Goal: Information Seeking & Learning: Learn about a topic

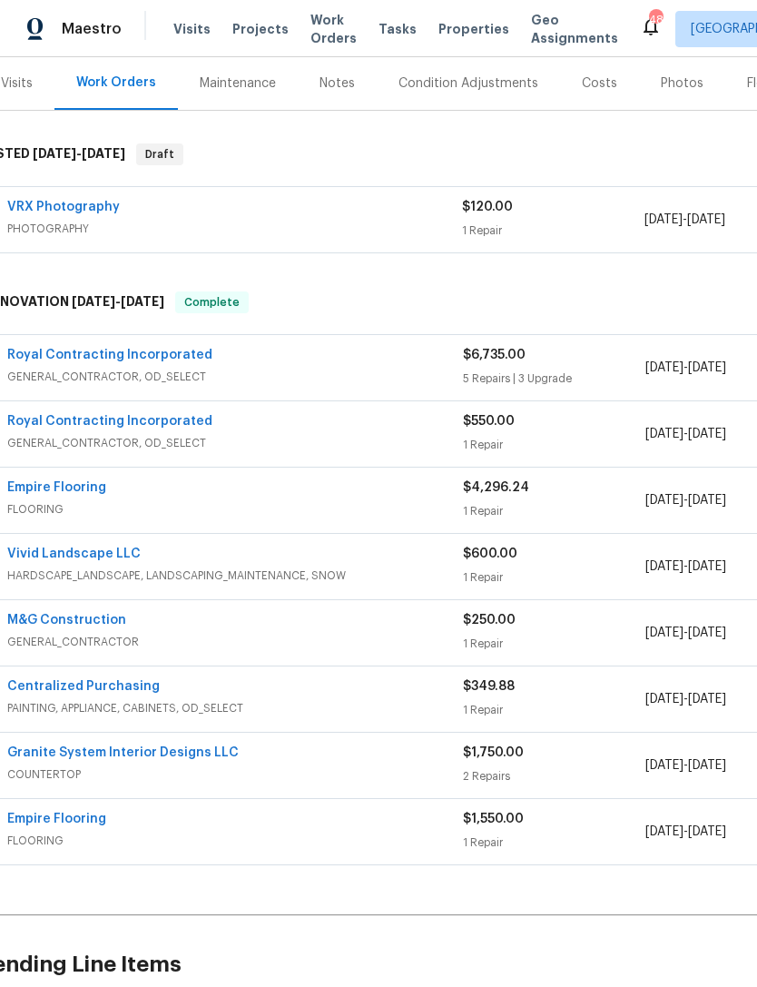
scroll to position [225, 21]
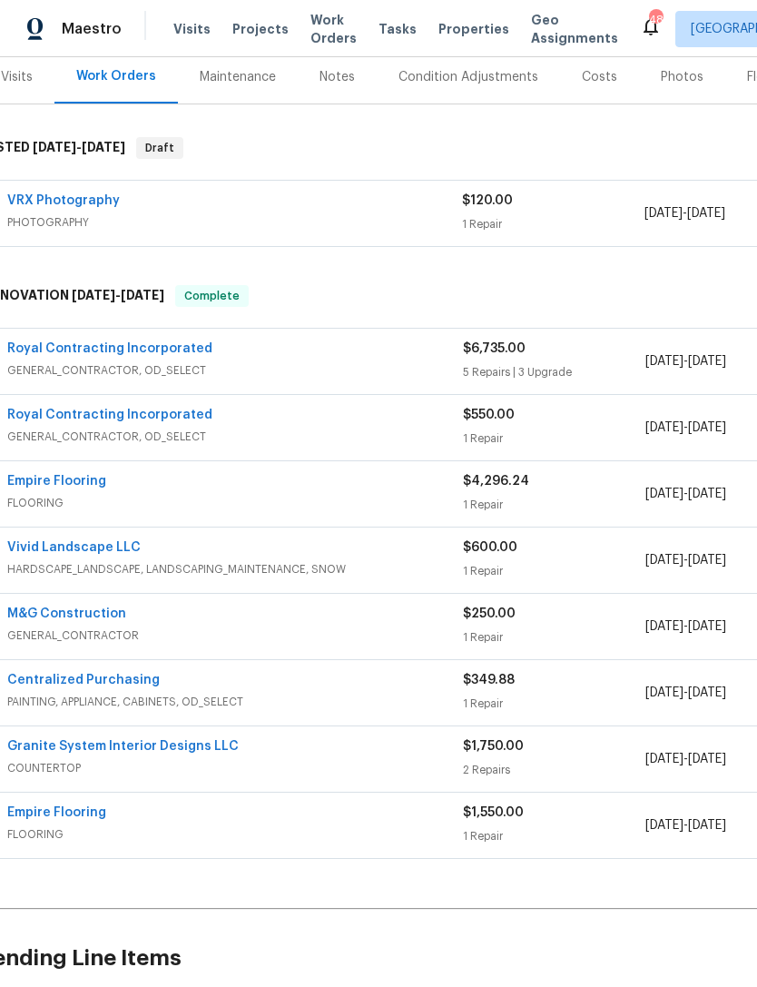
click at [519, 354] on span "$6,735.00" at bounding box center [494, 348] width 63 height 13
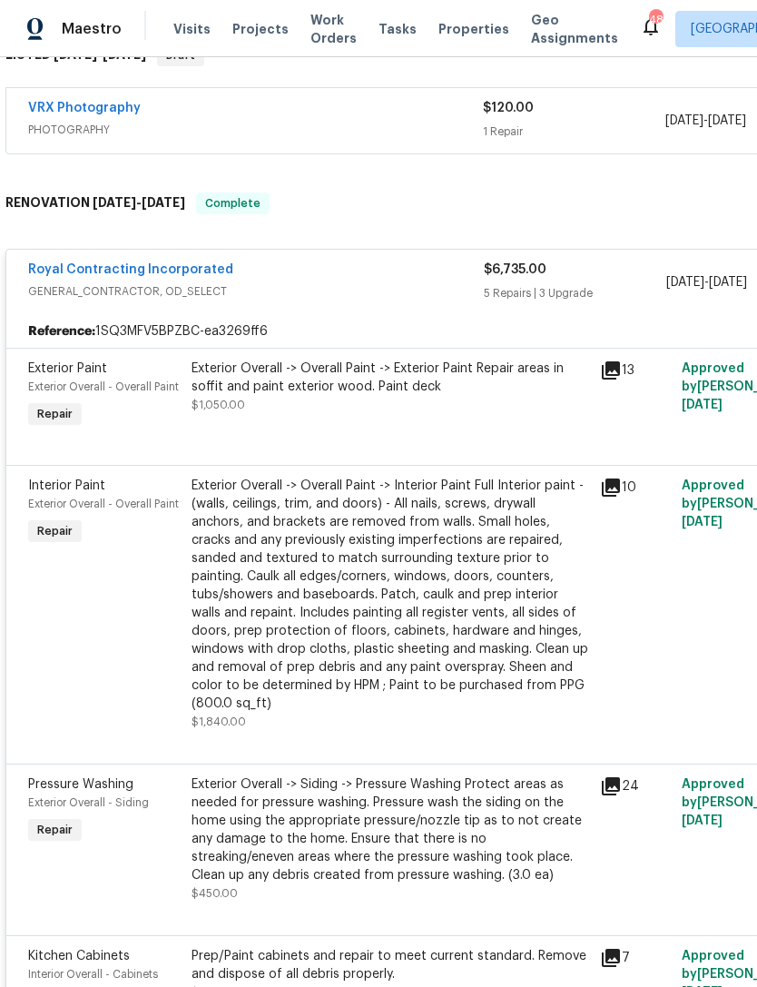
scroll to position [317, 0]
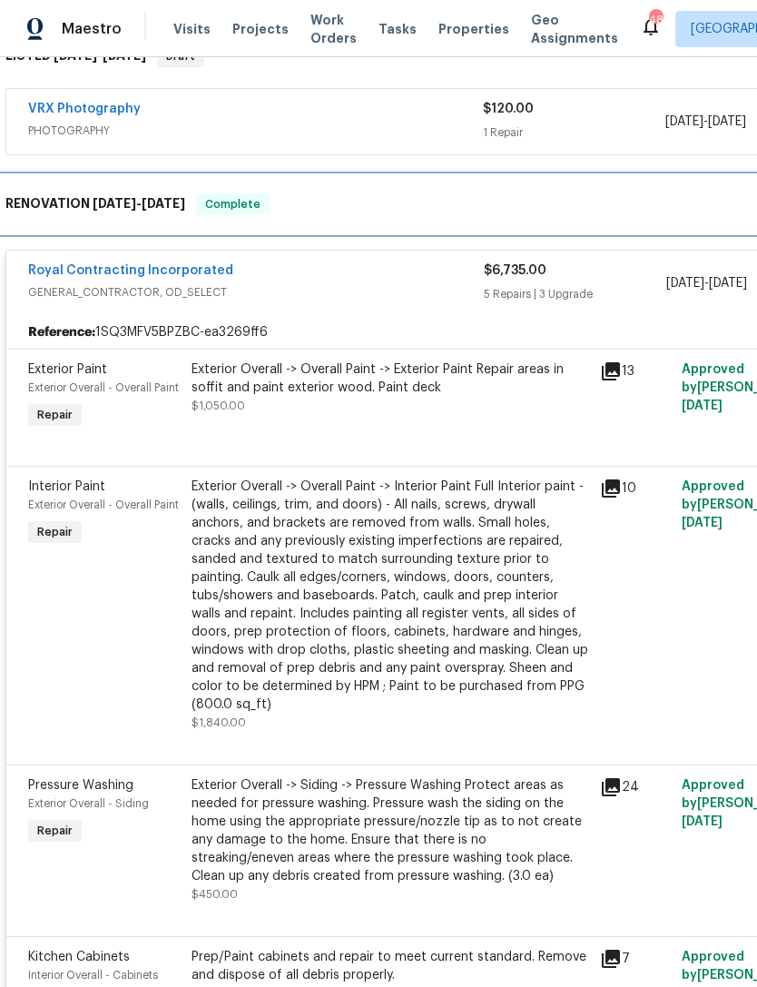
click at [364, 195] on div "RENOVATION [DATE] - [DATE] Complete" at bounding box center [512, 204] width 1015 height 22
click at [230, 199] on span "Complete" at bounding box center [233, 204] width 70 height 18
click at [296, 193] on div "RENOVATION [DATE] - [DATE] Complete" at bounding box center [513, 204] width 1026 height 58
click at [60, 196] on h6 "RENOVATION [DATE] - [DATE]" at bounding box center [95, 204] width 180 height 22
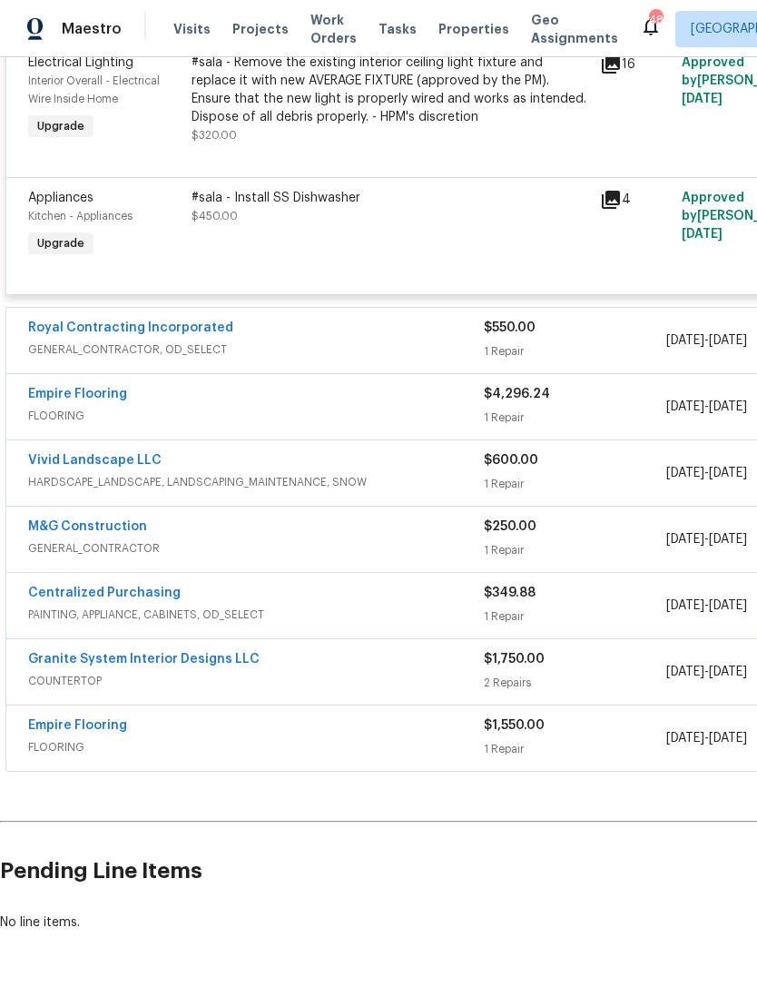
scroll to position [1635, 0]
click at [430, 391] on div "Empire Flooring" at bounding box center [256, 397] width 456 height 22
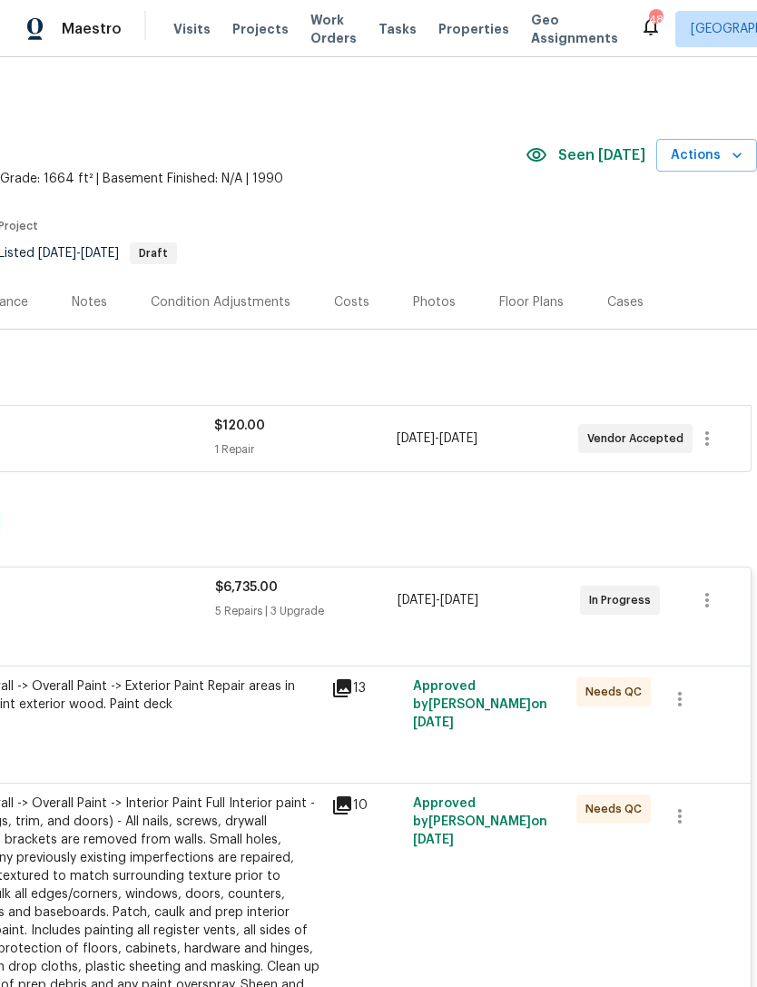
scroll to position [0, 269]
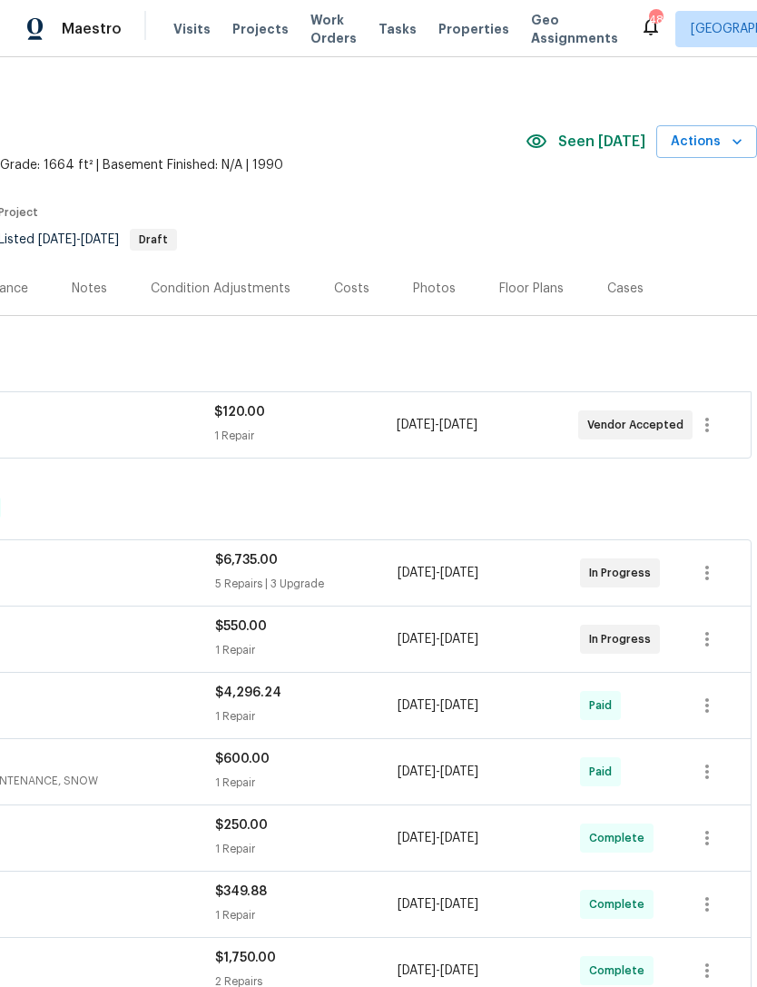
scroll to position [14, 269]
click at [359, 284] on div "Costs" at bounding box center [351, 289] width 35 height 18
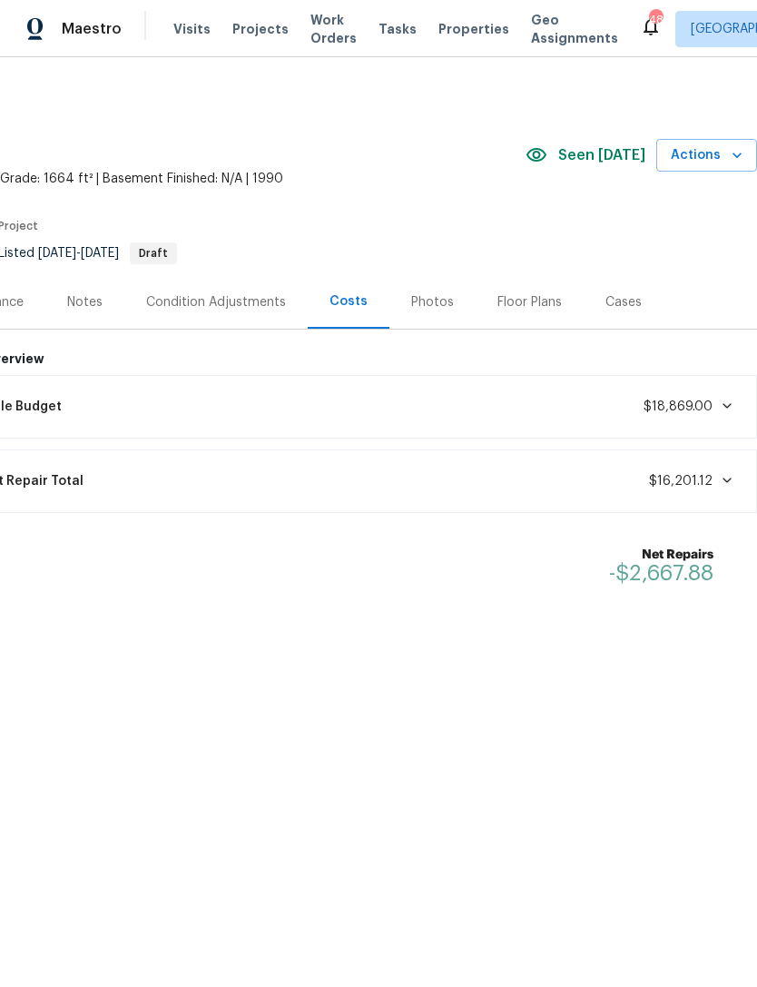
scroll to position [0, 269]
click at [433, 299] on div "Photos" at bounding box center [432, 302] width 43 height 18
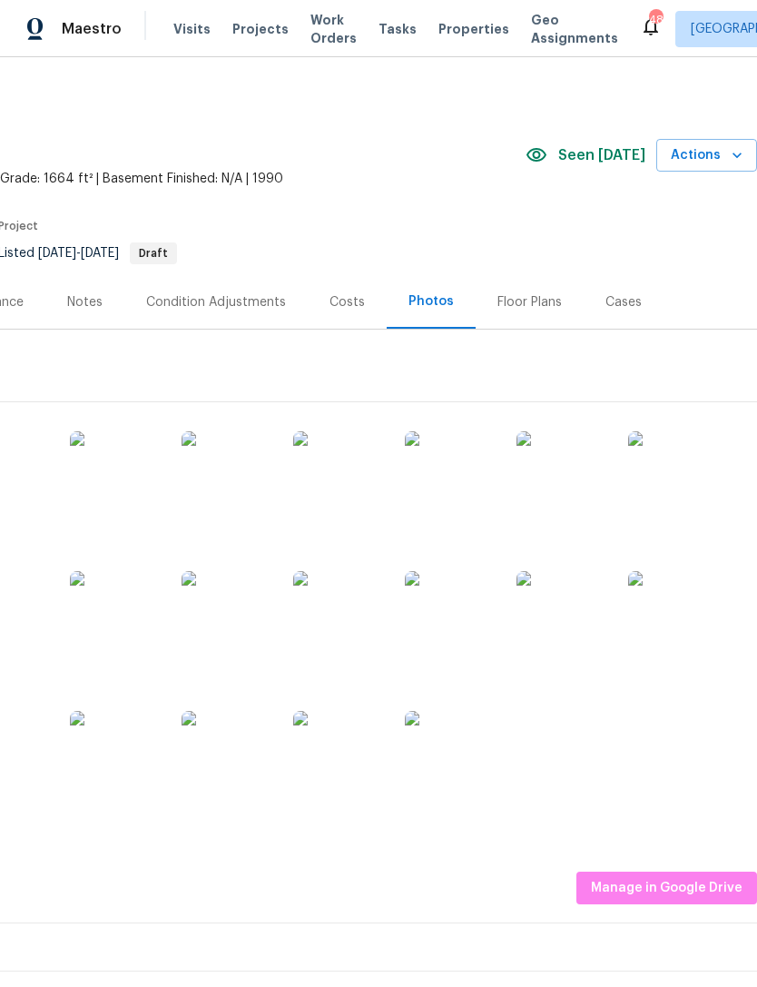
click at [120, 476] on img at bounding box center [115, 476] width 91 height 91
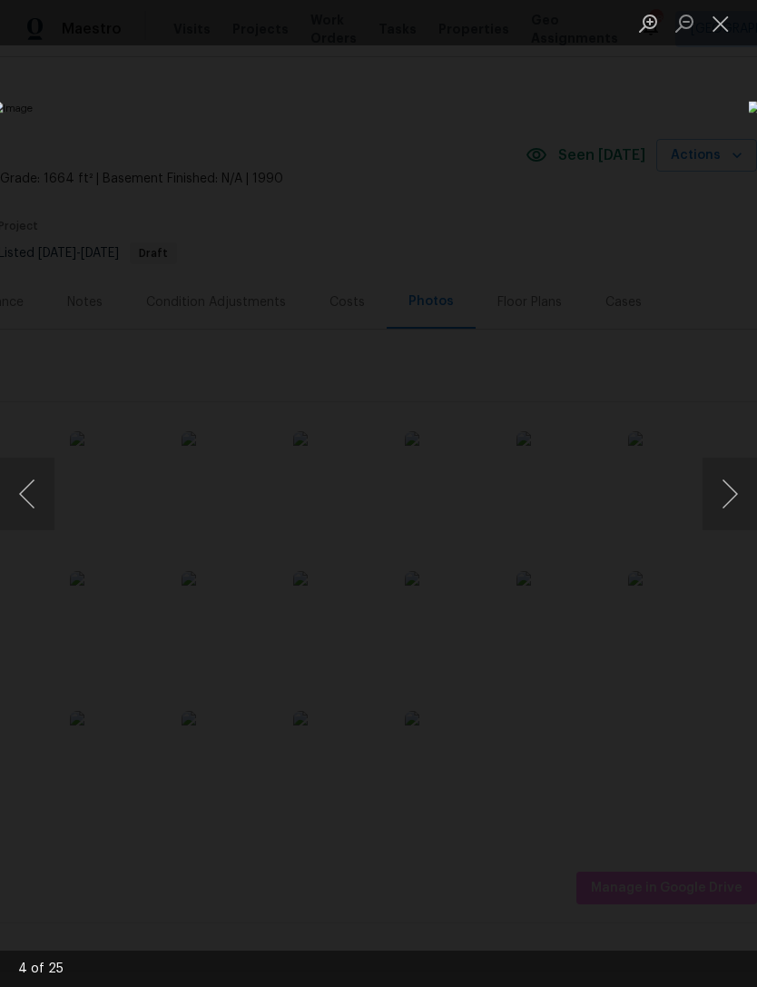
click at [730, 487] on button "Next image" at bounding box center [730, 494] width 54 height 73
click at [725, 496] on button "Next image" at bounding box center [730, 494] width 54 height 73
click at [734, 489] on button "Next image" at bounding box center [730, 494] width 54 height 73
click at [725, 489] on button "Next image" at bounding box center [730, 494] width 54 height 73
click at [719, 496] on button "Next image" at bounding box center [730, 494] width 54 height 73
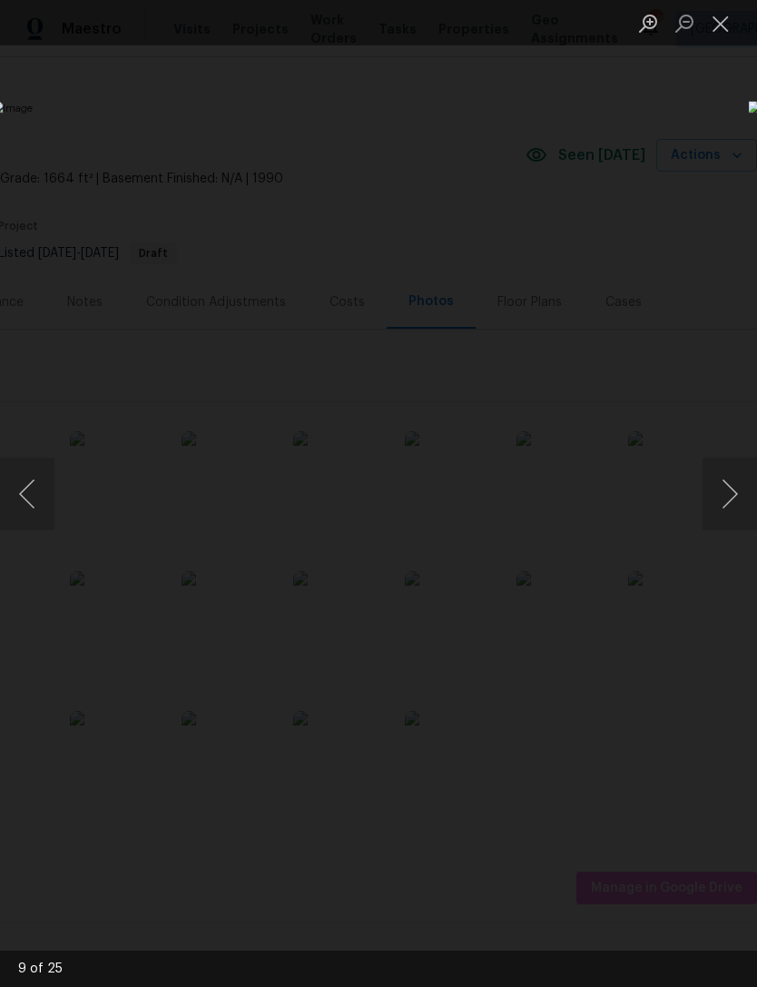
click at [736, 487] on button "Next image" at bounding box center [730, 494] width 54 height 73
click at [729, 490] on button "Next image" at bounding box center [730, 494] width 54 height 73
click at [727, 490] on button "Next image" at bounding box center [730, 494] width 54 height 73
click at [735, 486] on button "Next image" at bounding box center [730, 494] width 54 height 73
click at [732, 489] on button "Next image" at bounding box center [730, 494] width 54 height 73
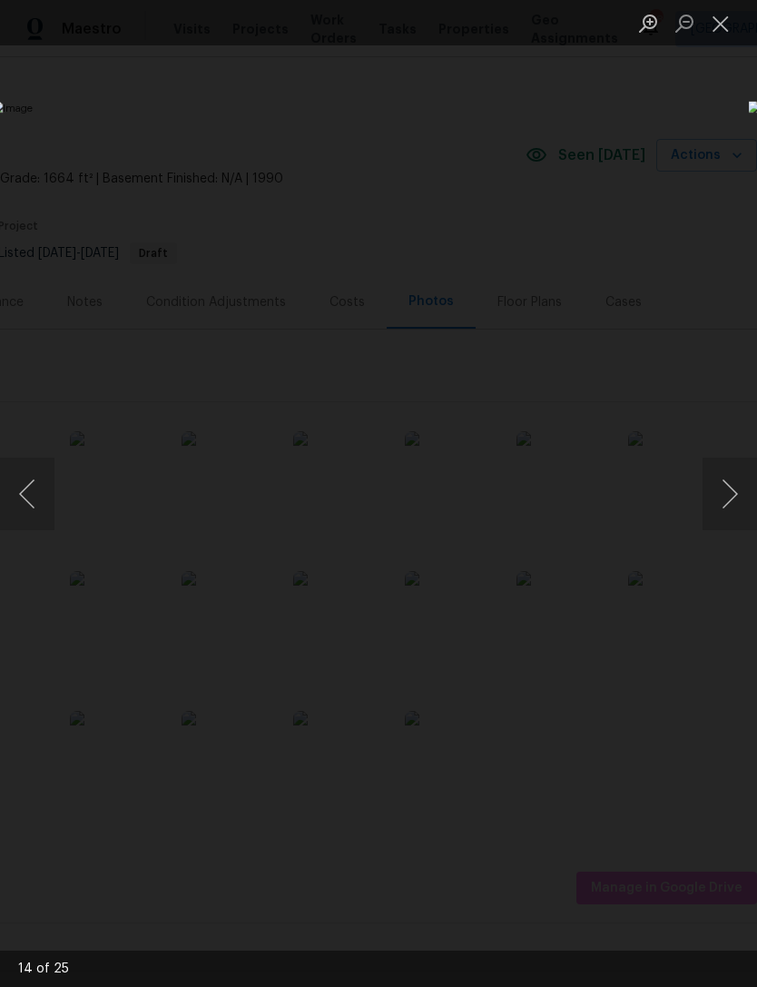
click at [730, 489] on button "Next image" at bounding box center [730, 494] width 54 height 73
click at [37, 492] on button "Previous image" at bounding box center [27, 494] width 54 height 73
click at [726, 492] on button "Next image" at bounding box center [730, 494] width 54 height 73
click at [729, 489] on button "Next image" at bounding box center [730, 494] width 54 height 73
click at [727, 483] on button "Next image" at bounding box center [730, 494] width 54 height 73
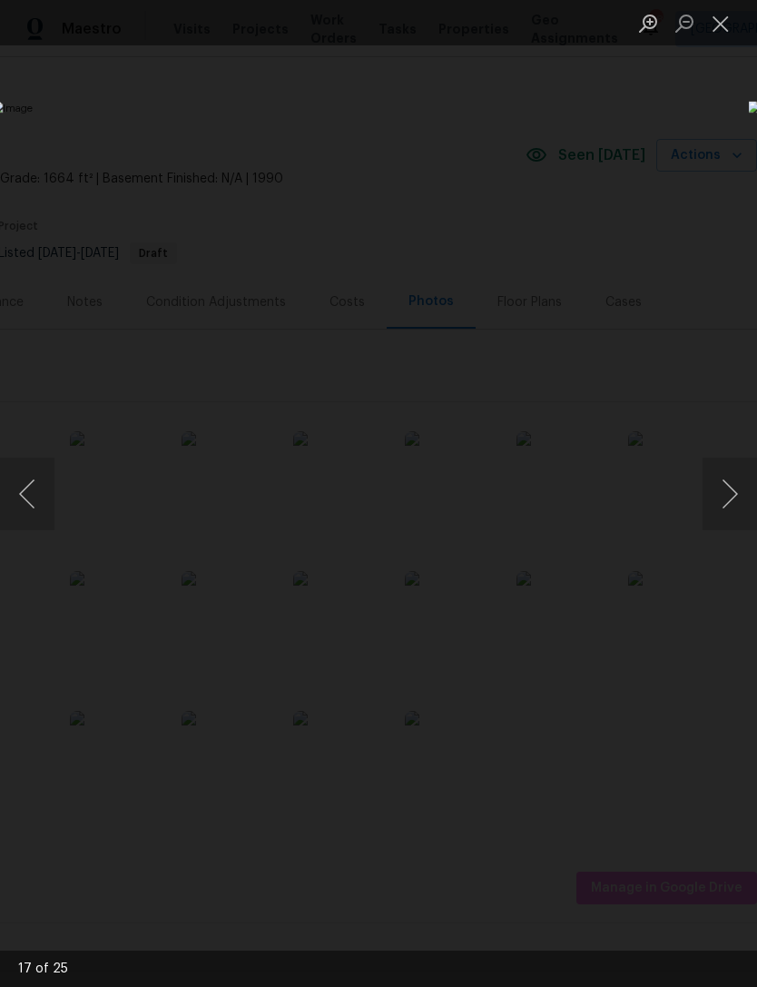
click at [732, 483] on button "Next image" at bounding box center [730, 494] width 54 height 73
click at [730, 490] on button "Next image" at bounding box center [730, 494] width 54 height 73
click at [721, 489] on button "Next image" at bounding box center [730, 494] width 54 height 73
click at [725, 482] on button "Next image" at bounding box center [730, 494] width 54 height 73
click at [732, 490] on button "Next image" at bounding box center [730, 494] width 54 height 73
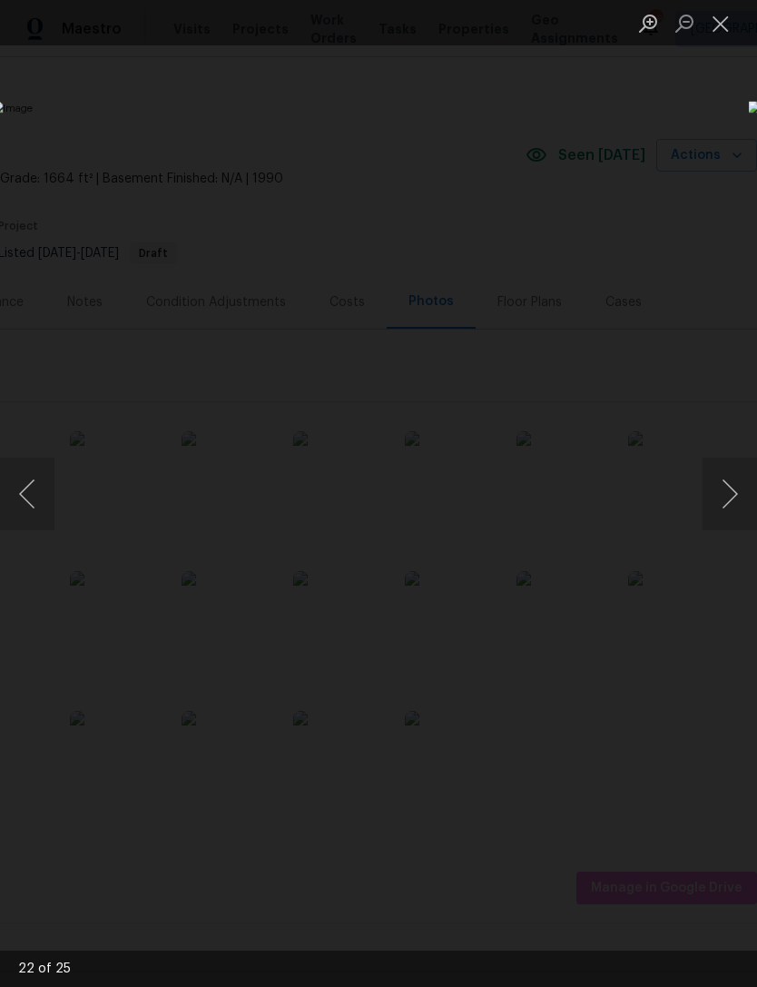
click at [728, 498] on button "Next image" at bounding box center [730, 494] width 54 height 73
click at [747, 488] on button "Next image" at bounding box center [730, 494] width 54 height 73
click at [735, 485] on button "Next image" at bounding box center [730, 494] width 54 height 73
click at [736, 480] on button "Next image" at bounding box center [730, 494] width 54 height 73
click at [732, 481] on button "Next image" at bounding box center [730, 494] width 54 height 73
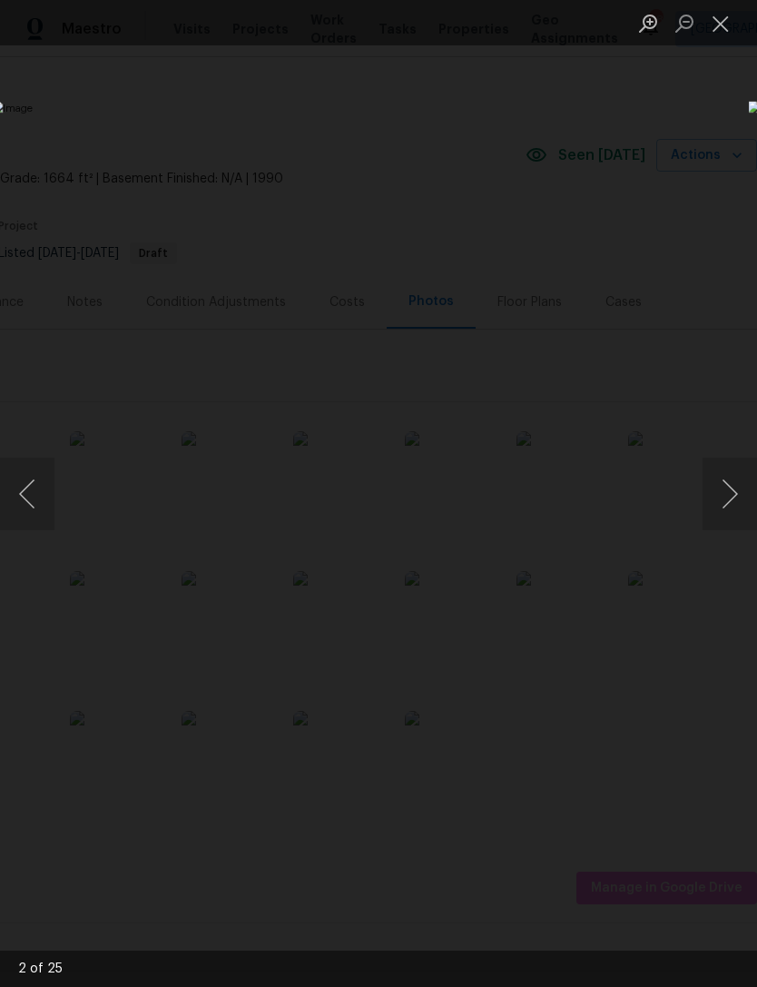
click at [45, 471] on button "Previous image" at bounding box center [27, 494] width 54 height 73
click at [735, 483] on button "Next image" at bounding box center [730, 494] width 54 height 73
click at [735, 484] on button "Next image" at bounding box center [730, 494] width 54 height 73
click at [725, 478] on button "Next image" at bounding box center [730, 494] width 54 height 73
click at [719, 481] on button "Next image" at bounding box center [730, 494] width 54 height 73
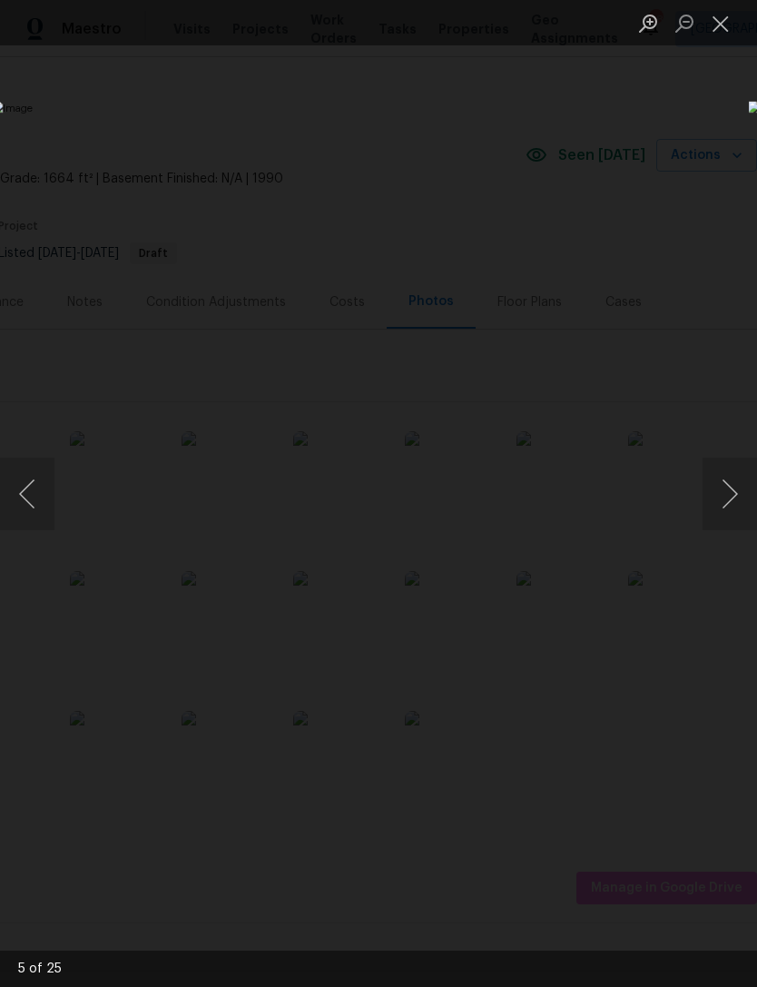
click at [722, 484] on button "Next image" at bounding box center [730, 494] width 54 height 73
click at [727, 481] on button "Next image" at bounding box center [730, 494] width 54 height 73
click at [727, 490] on button "Next image" at bounding box center [730, 494] width 54 height 73
click at [734, 485] on button "Next image" at bounding box center [730, 494] width 54 height 73
click at [727, 481] on button "Next image" at bounding box center [730, 494] width 54 height 73
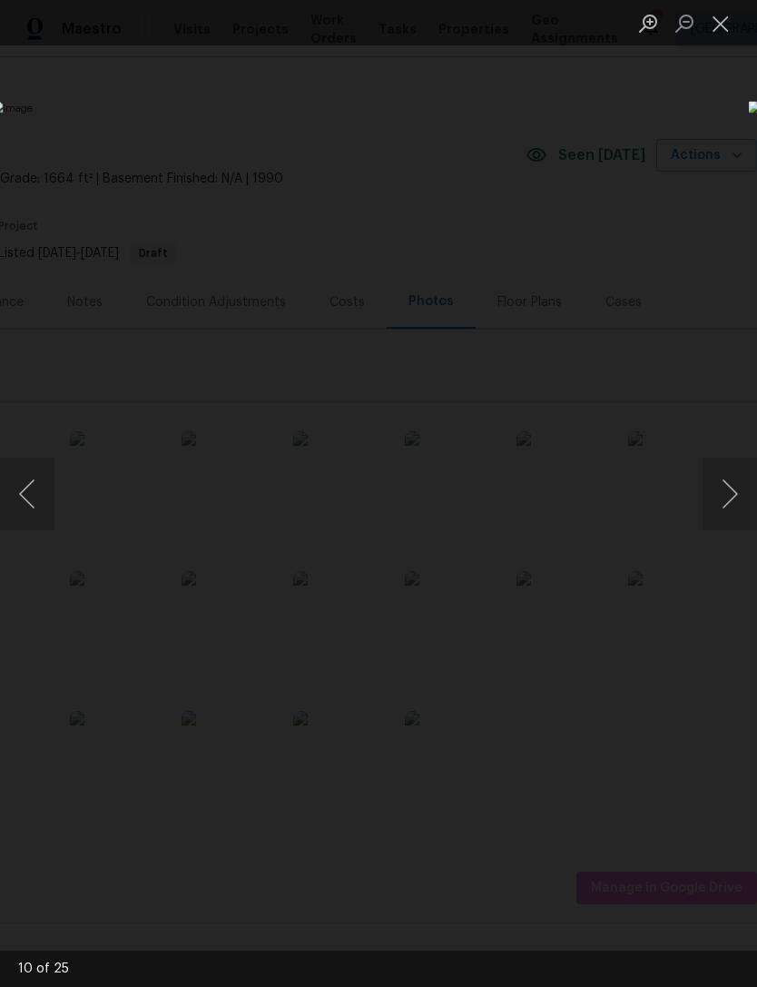
click at [727, 481] on button "Next image" at bounding box center [730, 494] width 54 height 73
click at [713, 470] on button "Next image" at bounding box center [730, 494] width 54 height 73
click at [724, 480] on button "Next image" at bounding box center [730, 494] width 54 height 73
